Goal: Task Accomplishment & Management: Complete application form

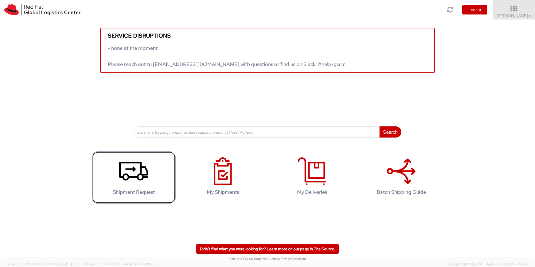
click at [133, 177] on use at bounding box center [133, 171] width 29 height 19
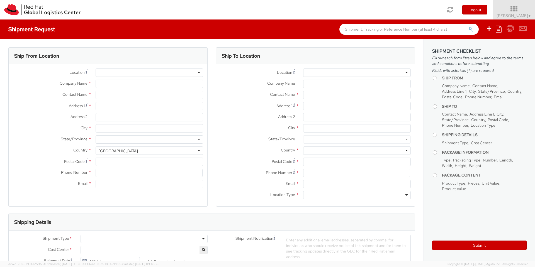
select select "725"
select select
type input "Red Hat"
type input "[PERSON_NAME]"
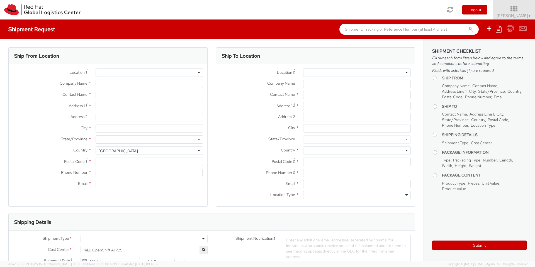
type input "[EMAIL_ADDRESS][DOMAIN_NAME]"
click at [141, 107] on input "Address 1 *" at bounding box center [150, 106] width 108 height 8
type input "Mor Brittas Vag 5 lgh 1101"
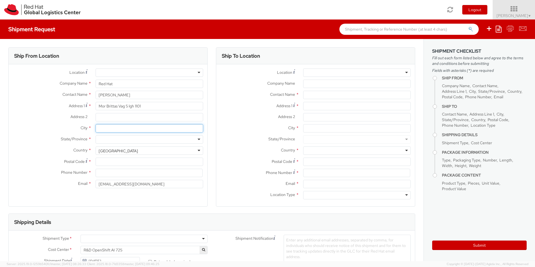
click at [131, 130] on input "City *" at bounding box center [150, 128] width 108 height 8
type input "Kungsbacka"
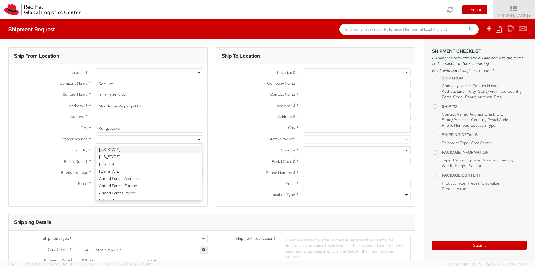
type input "H"
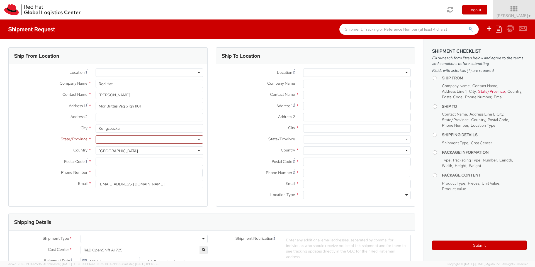
click at [212, 149] on div "Ship To Location Location * [GEOGRAPHIC_DATA] - [GEOGRAPHIC_DATA] - [GEOGRAPHIC…" at bounding box center [316, 130] width 208 height 166
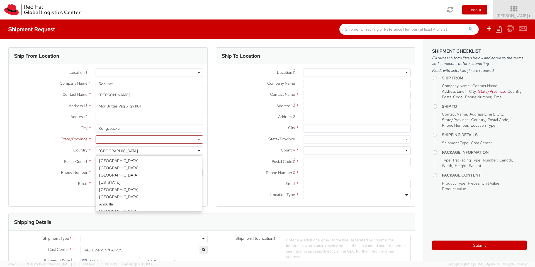
click at [126, 149] on div "[GEOGRAPHIC_DATA]" at bounding box center [150, 151] width 108 height 8
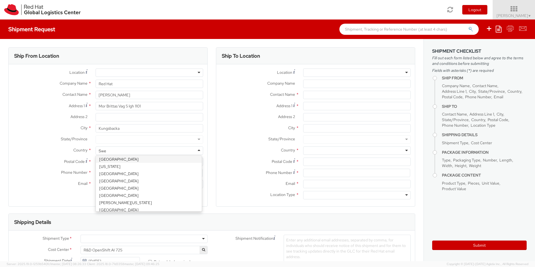
scroll to position [0, 0]
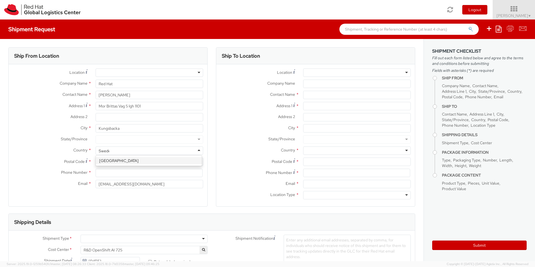
type input "[GEOGRAPHIC_DATA]"
select select "CM"
select select "KGS"
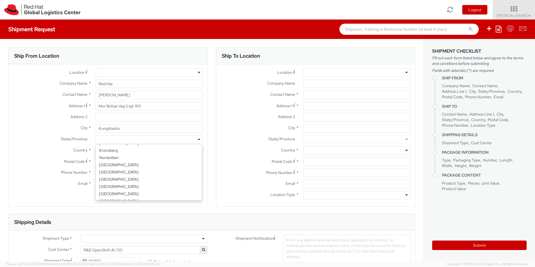
scroll to position [1, 0]
click at [124, 140] on div at bounding box center [150, 140] width 108 height 8
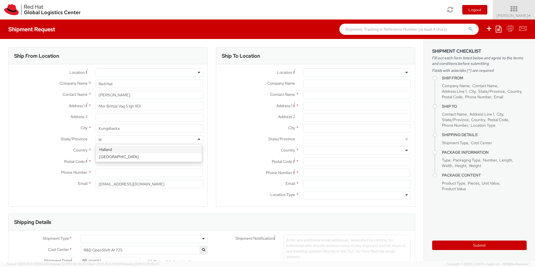
type input "Ha"
click at [120, 163] on input "Postal Code *" at bounding box center [150, 162] width 108 height 8
type input "43460"
click at [110, 171] on input at bounding box center [149, 173] width 107 height 8
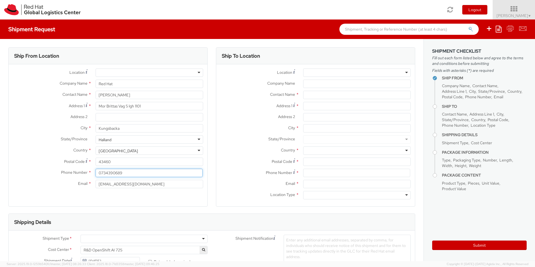
type input "0734390689"
click at [212, 186] on div "Ship To Location Location * [GEOGRAPHIC_DATA] - [GEOGRAPHIC_DATA] - [GEOGRAPHIC…" at bounding box center [316, 130] width 208 height 166
click at [402, 71] on div at bounding box center [357, 73] width 108 height 8
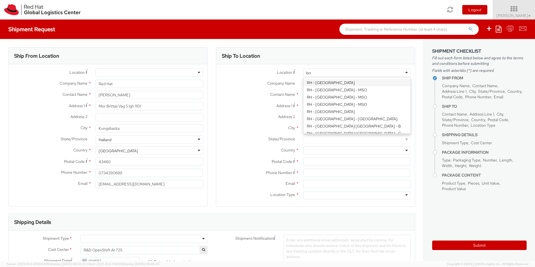
type input "[GEOGRAPHIC_DATA]"
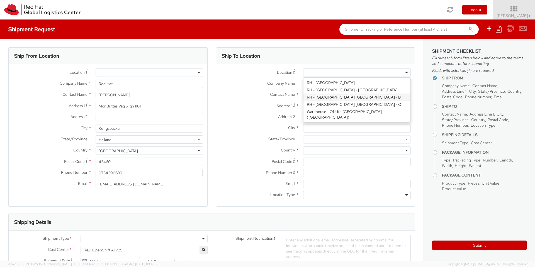
type input "Red Hat Czech s.r.o."
type input "Purkynova 647/111"
type input "[GEOGRAPHIC_DATA]"
type input "621 00"
type input "420 532 294 555"
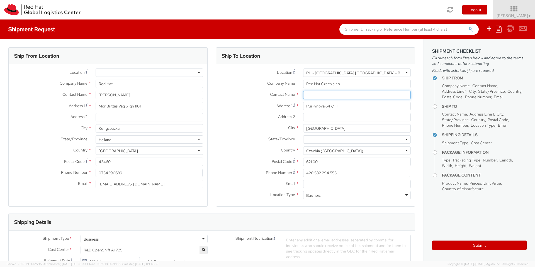
click at [333, 98] on input "text" at bounding box center [357, 95] width 108 height 8
paste input "Hat IT - Endpoint Systems"
type input "Hat IT - Endpoint Systems"
click at [325, 187] on input "Email *" at bounding box center [357, 184] width 108 height 8
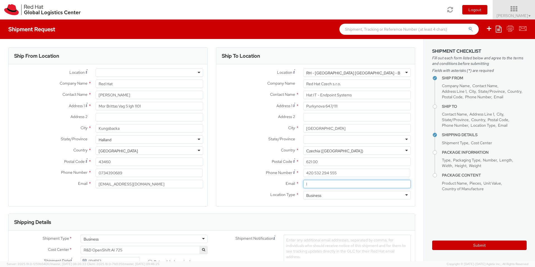
paste input "[EMAIL_ADDRESS][DOMAIN_NAME]"
type input "[EMAIL_ADDRESS][DOMAIN_NAME]"
click at [366, 211] on div "Ship To Location Location * [GEOGRAPHIC_DATA] - [GEOGRAPHIC_DATA] [GEOGRAPHIC_D…" at bounding box center [315, 130] width 199 height 166
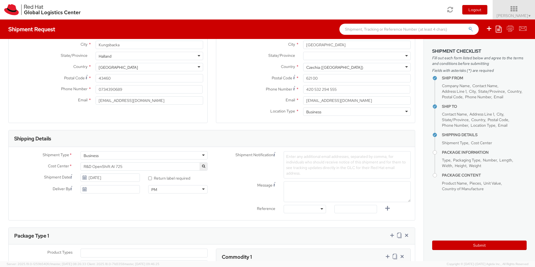
scroll to position [100, 0]
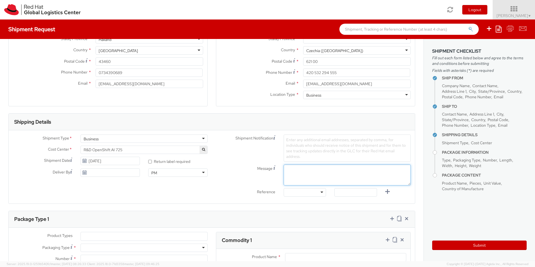
click at [328, 176] on textarea "Message" at bounding box center [347, 175] width 127 height 21
click at [372, 173] on textarea "Prefer pick up in the Morning 9A.M - 1P.M" at bounding box center [347, 175] width 127 height 21
type textarea "Prefer pick up in the Morning 9A.M - 1P.M"
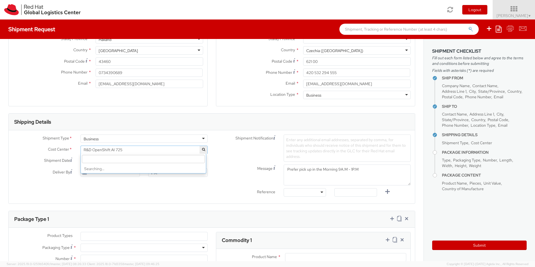
click at [133, 149] on span "R&D OpenShift AI 725" at bounding box center [144, 149] width 121 height 5
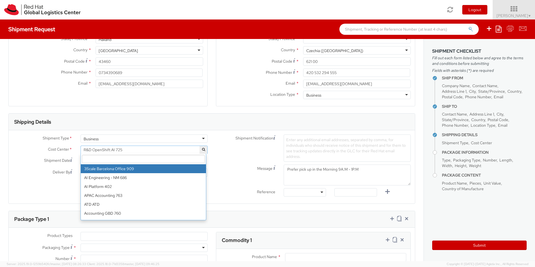
click at [130, 161] on input "search" at bounding box center [143, 159] width 123 height 8
paste input "IT Fixed Assets and Contracts 850"
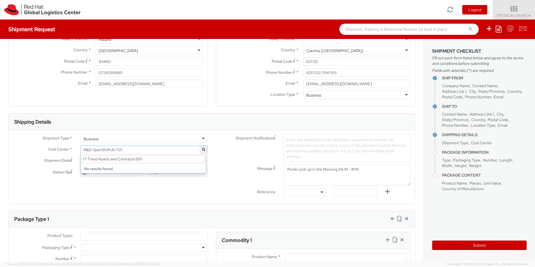
drag, startPoint x: 166, startPoint y: 160, endPoint x: 88, endPoint y: 157, distance: 78.7
click at [88, 157] on input "IT Fixed Assets and Contracts 850" at bounding box center [143, 159] width 123 height 8
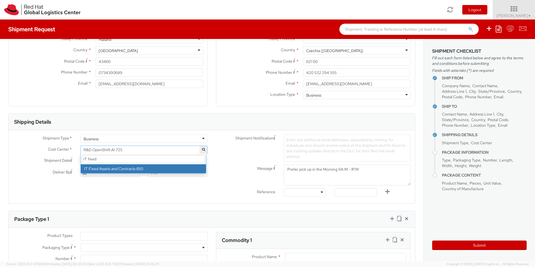
type input "IT fixed"
select select "850"
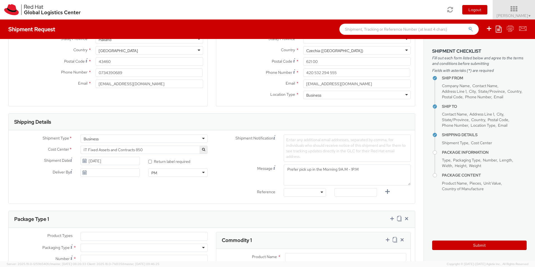
click at [225, 198] on div "Reference Other Purchase Order Number Reference Number" at bounding box center [313, 193] width 203 height 11
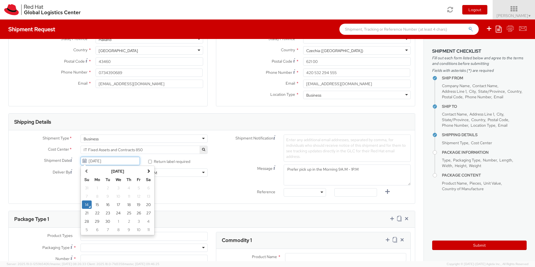
click at [114, 162] on input "[DATE]" at bounding box center [110, 161] width 59 height 8
click at [95, 214] on td "22" at bounding box center [97, 213] width 11 height 8
type input "[DATE]"
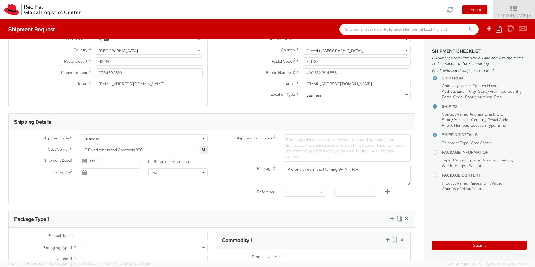
click at [302, 145] on span "Enter any additional email addresses, separated by comma, for individuals who s…" at bounding box center [346, 148] width 120 height 22
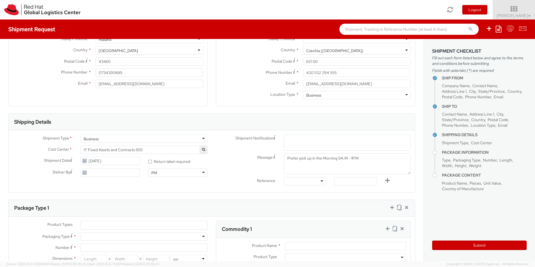
paste input "[EMAIL_ADDRESS][DOMAIN_NAME]"
type input "e"
paste input "[EMAIL_ADDRESS][DOMAIN_NAME]"
type input "[EMAIL_ADDRESS][DOMAIN_NAME]"
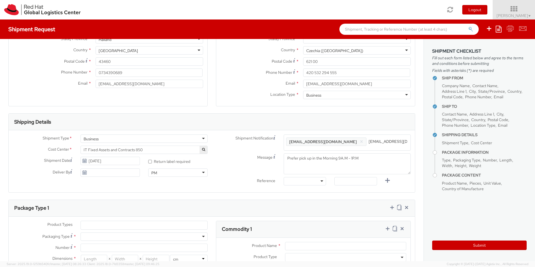
scroll to position [0, 1]
type input "[EMAIL_ADDRESS][DOMAIN_NAME]"
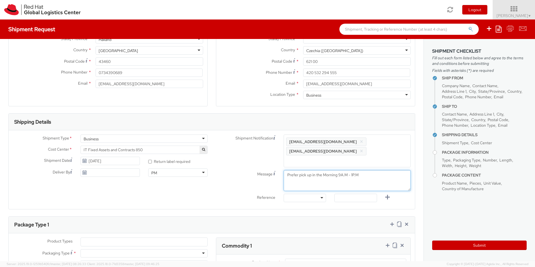
click at [391, 170] on textarea "Prefer pick up in the Morning 9A.M - 1P.M" at bounding box center [347, 180] width 127 height 21
drag, startPoint x: 334, startPoint y: 167, endPoint x: 384, endPoint y: 164, distance: 50.0
click at [384, 170] on textarea "Prefer pick up in the Morning 9A.M - 1P.M" at bounding box center [347, 180] width 127 height 21
drag, startPoint x: 321, startPoint y: 165, endPoint x: 212, endPoint y: 164, distance: 108.7
click at [212, 170] on div "Message Prefer pick up in the Morning" at bounding box center [313, 180] width 203 height 21
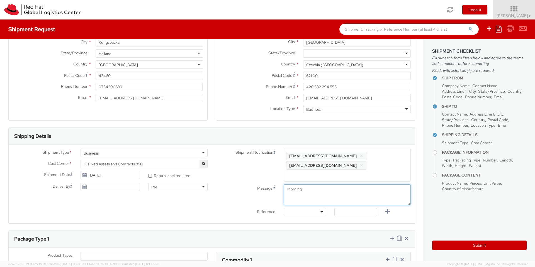
scroll to position [100, 0]
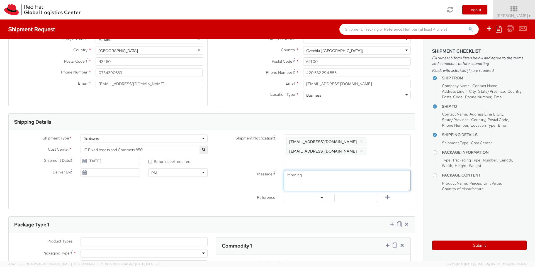
type textarea "Morning"
click at [185, 172] on div "PM" at bounding box center [177, 173] width 59 height 8
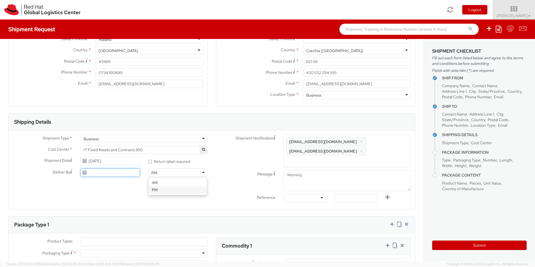
type input "[DATE]"
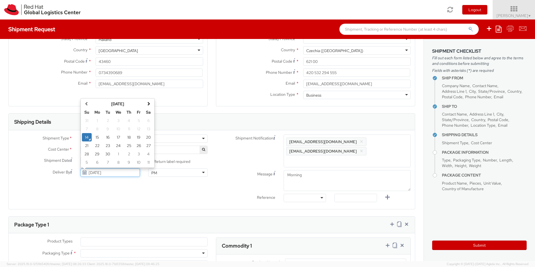
click at [105, 171] on input "[DATE]" at bounding box center [110, 173] width 59 height 8
click at [147, 189] on div "Shipment Type * Business Business Business Cost Center * R&D OpenShift AI 725 I…" at bounding box center [212, 170] width 407 height 71
drag, startPoint x: 118, startPoint y: 175, endPoint x: 65, endPoint y: 173, distance: 53.6
click at [65, 173] on div "Deliver By [DATE] [DATE] Su Mo Tu We Th Fr Sa 31 1 2 3 4 5 6 7 8 9 10 11 12 13 …" at bounding box center [77, 173] width 136 height 8
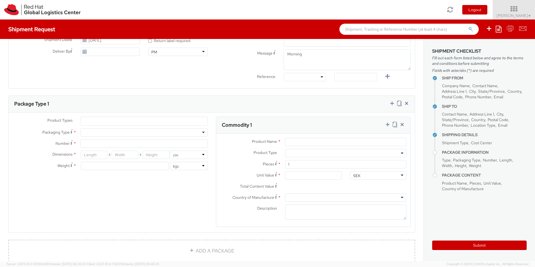
scroll to position [201, 0]
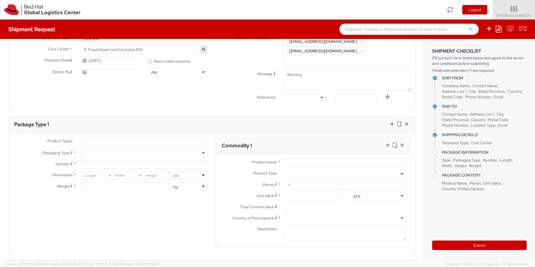
click at [136, 138] on ul at bounding box center [144, 142] width 127 height 8
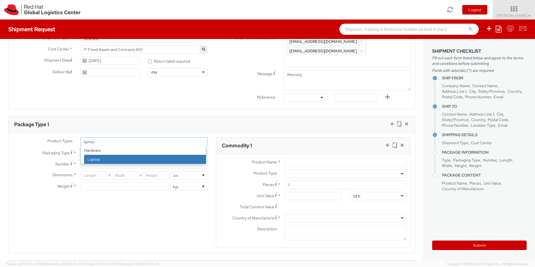
type input "laptop"
select select "LAPTOP"
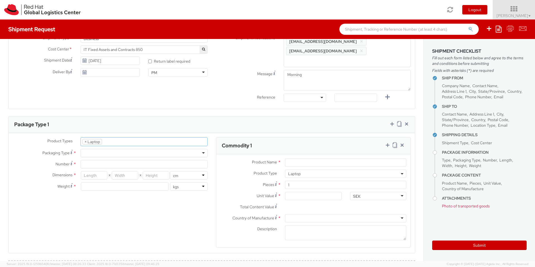
scroll to position [16, 0]
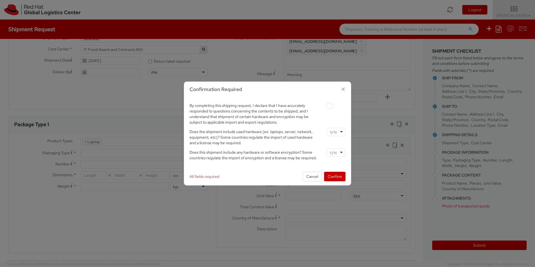
click at [339, 130] on div at bounding box center [336, 132] width 19 height 8
click at [333, 154] on input "select-one" at bounding box center [334, 153] width 8 height 6
click at [327, 105] on label at bounding box center [330, 106] width 6 height 6
click at [325, 105] on input "checkbox" at bounding box center [323, 106] width 4 height 4
checkbox input "true"
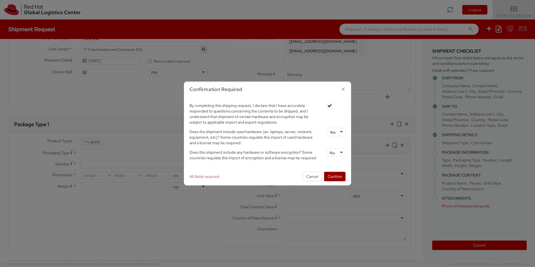
click at [332, 178] on button "Confirm" at bounding box center [334, 176] width 21 height 9
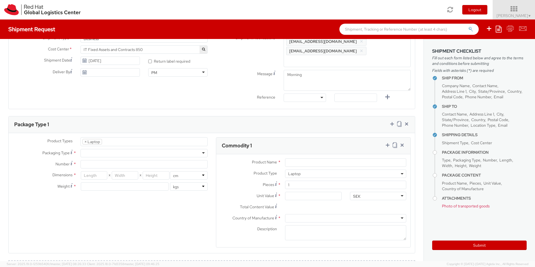
click at [96, 139] on li "× Laptop" at bounding box center [93, 142] width 20 height 6
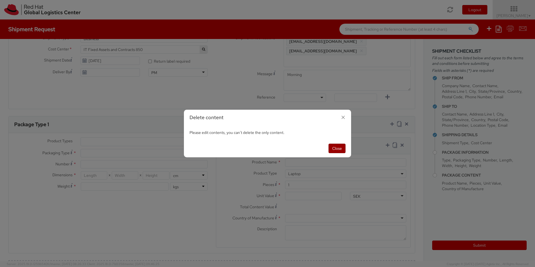
click at [336, 149] on button "Close" at bounding box center [337, 148] width 17 height 9
select select "LAPTOP"
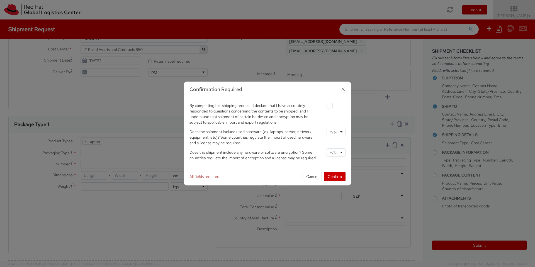
click at [329, 106] on label at bounding box center [330, 106] width 6 height 6
click at [325, 106] on input "checkbox" at bounding box center [323, 106] width 4 height 4
checkbox input "true"
click at [335, 135] on input "select-one" at bounding box center [334, 133] width 8 height 6
click at [332, 154] on input "select-one" at bounding box center [334, 153] width 8 height 6
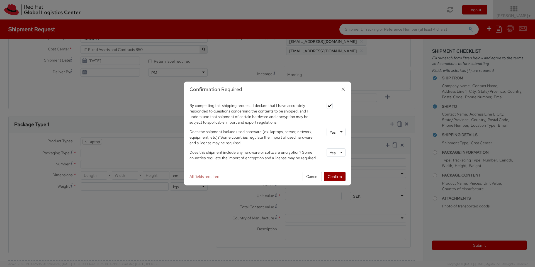
click at [330, 177] on button "Confirm" at bounding box center [334, 176] width 21 height 9
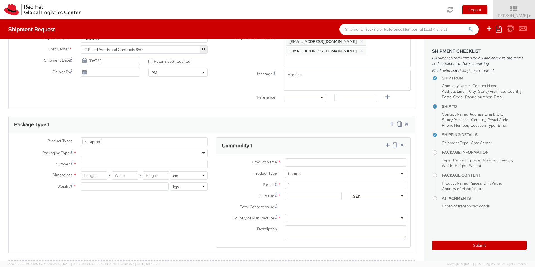
click at [202, 149] on div at bounding box center [144, 153] width 127 height 8
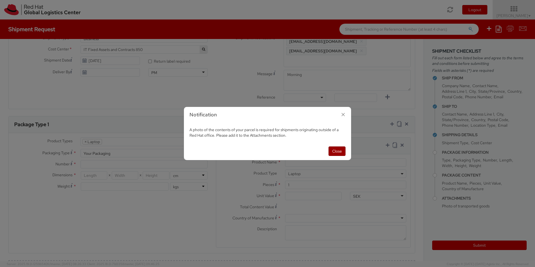
click at [335, 151] on button "Close" at bounding box center [337, 151] width 17 height 9
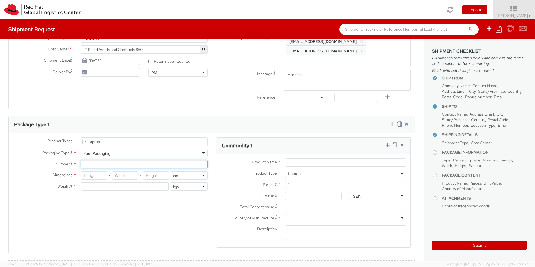
click at [105, 160] on input "Number *" at bounding box center [144, 164] width 127 height 8
type input "1"
click at [103, 206] on div "Product Types * Documents Docking Station Laptop Monitor Other Hardware Server …" at bounding box center [212, 196] width 407 height 118
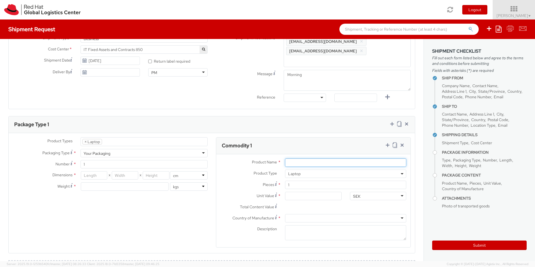
click at [347, 159] on input "Product Name *" at bounding box center [345, 163] width 121 height 8
type input "Manfacture of laptop"
click at [304, 192] on input "Unit Value *" at bounding box center [313, 196] width 56 height 8
type input "5.00"
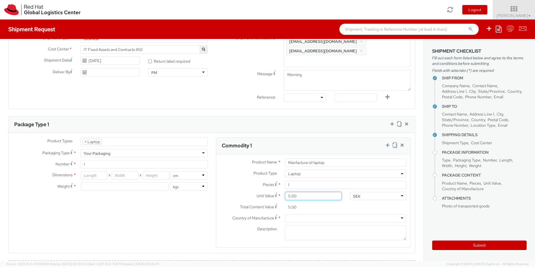
type input "50.00"
type input "500.00"
click at [378, 192] on div "SEK" at bounding box center [378, 196] width 56 height 8
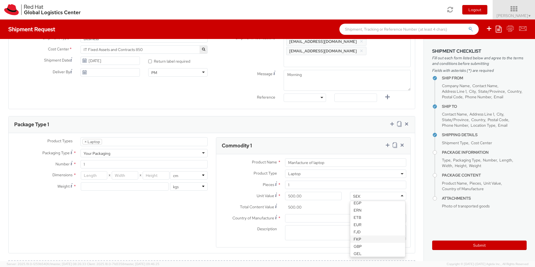
scroll to position [301, 0]
click at [315, 214] on div at bounding box center [345, 218] width 121 height 8
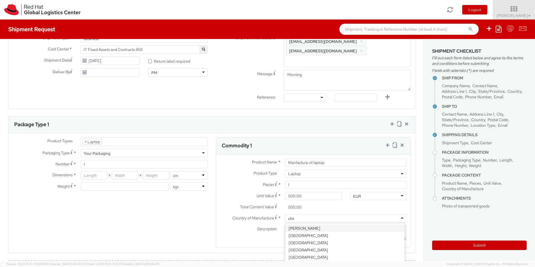
type input "china"
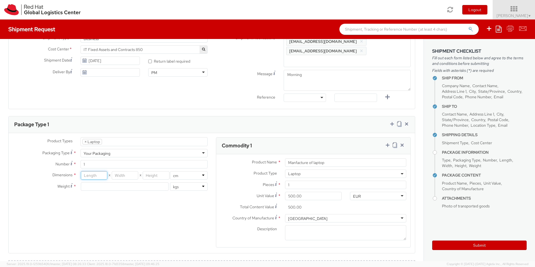
click at [93, 171] on input "number" at bounding box center [94, 175] width 26 height 8
type input "46"
type input "30"
type input "13"
type input "4"
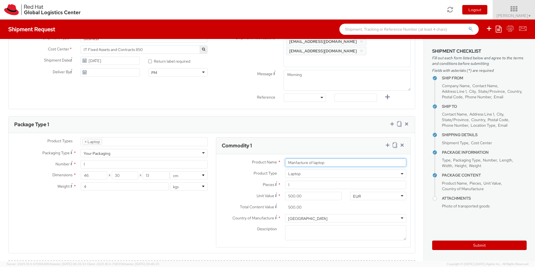
drag, startPoint x: 328, startPoint y: 154, endPoint x: 161, endPoint y: 184, distance: 170.0
click at [257, 159] on div "Product Name * Manfacture of laptop" at bounding box center [313, 163] width 194 height 8
drag, startPoint x: 324, startPoint y: 153, endPoint x: 242, endPoint y: 154, distance: 82.3
click at [242, 159] on div "Product Name * Manfacture of laptopLenovo P1" at bounding box center [313, 163] width 194 height 8
type input "Lenovo P1"
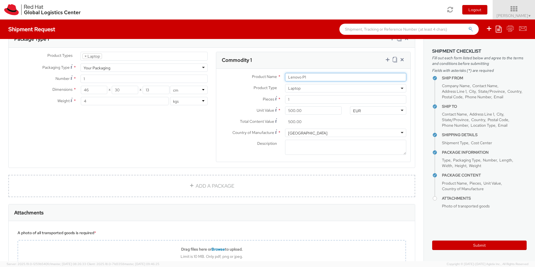
scroll to position [301, 0]
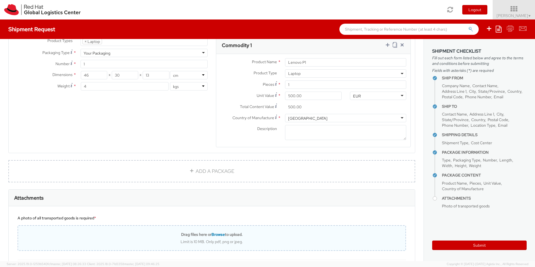
click at [230, 232] on b "Drag files here or Browse to upload." at bounding box center [212, 234] width 62 height 5
type input "C:\fakepath\IMG20250914124807.jpg"
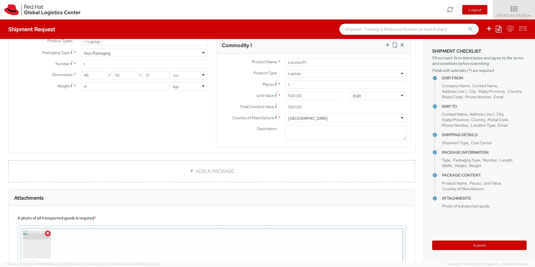
scroll to position [393, 0]
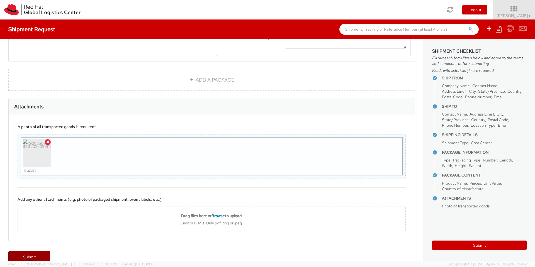
click at [30, 251] on link "Submit" at bounding box center [29, 256] width 42 height 11
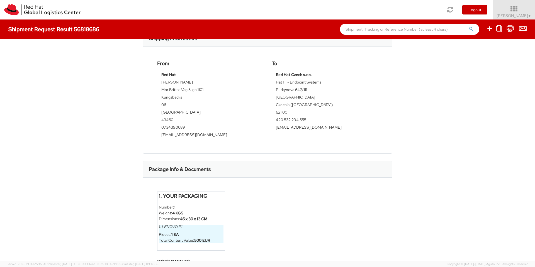
scroll to position [217, 0]
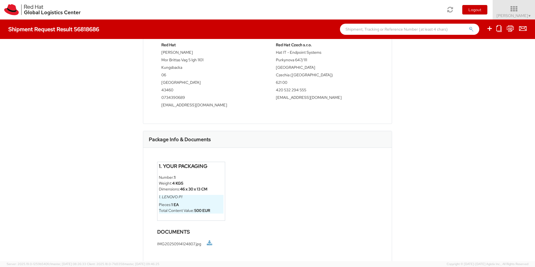
click at [210, 241] on link at bounding box center [210, 244] width 6 height 6
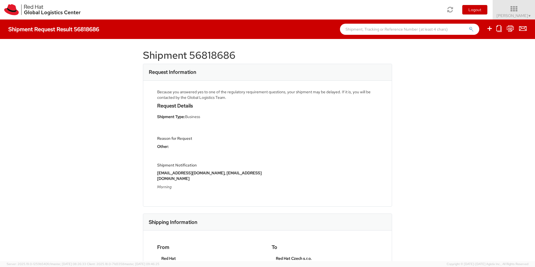
scroll to position [0, 0]
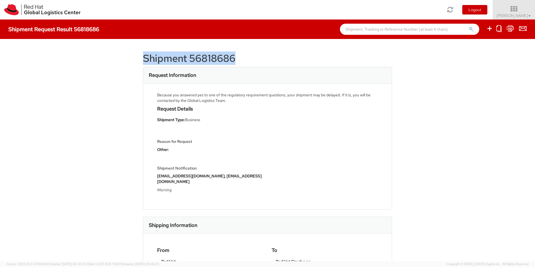
drag, startPoint x: 140, startPoint y: 56, endPoint x: 256, endPoint y: 61, distance: 116.3
click at [251, 61] on div "Shipment 56818686 Request Information Because you answered yes to one of the re…" at bounding box center [267, 150] width 535 height 222
copy h1 "Shipment 56818686"
